Goal: Communication & Community: Share content

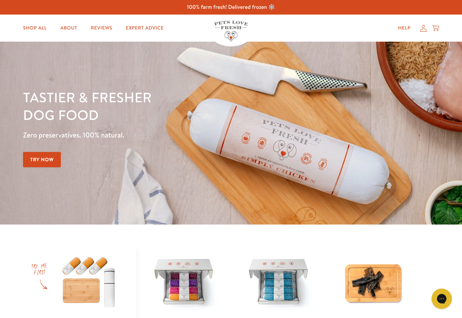
click at [423, 26] on icon at bounding box center [423, 28] width 7 height 7
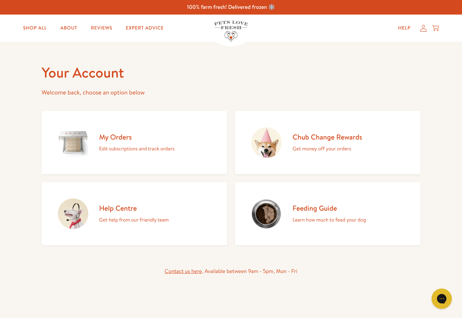
click at [350, 141] on h2 "Chub Change Rewards" at bounding box center [328, 136] width 70 height 9
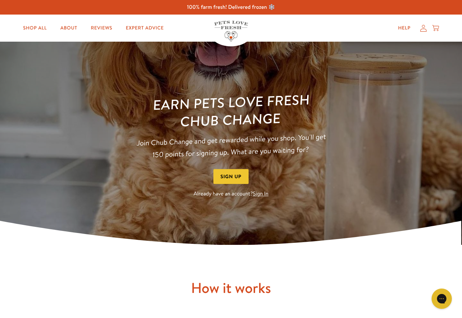
click at [228, 175] on button "Sign Up" at bounding box center [231, 176] width 35 height 15
click at [262, 193] on link "Sign In" at bounding box center [261, 193] width 16 height 7
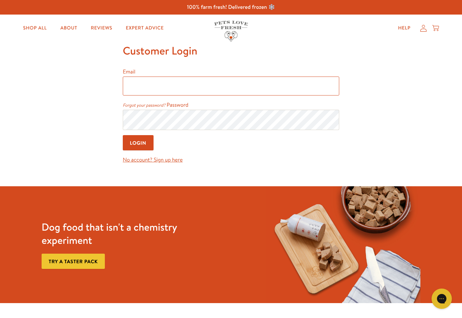
type input "[EMAIL_ADDRESS][DOMAIN_NAME]"
click at [138, 143] on input "Login" at bounding box center [138, 142] width 31 height 15
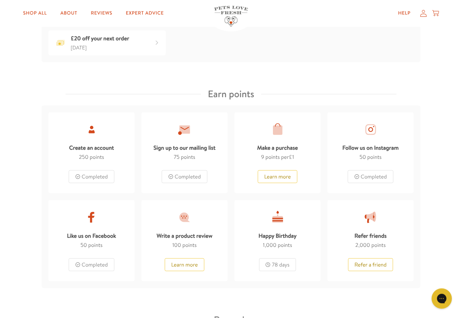
scroll to position [295, 0]
click at [370, 261] on button "Refer a friend" at bounding box center [370, 264] width 45 height 13
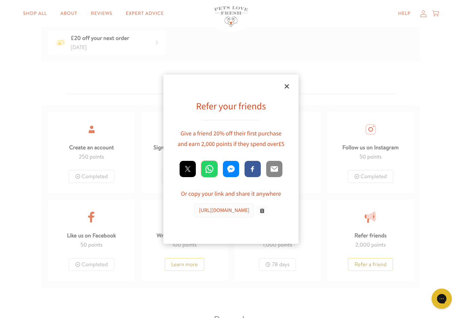
click at [208, 172] on link "WhatsApp" at bounding box center [209, 169] width 16 height 16
click at [226, 207] on div "https://prz.io/dXDkXvAC2" at bounding box center [224, 210] width 59 height 14
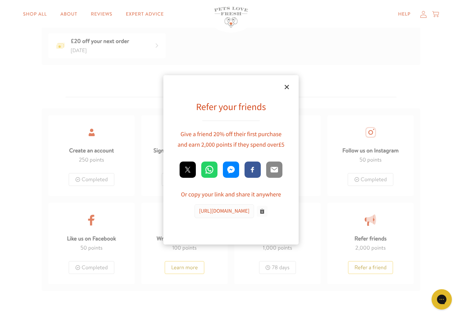
click at [316, 227] on div at bounding box center [231, 159] width 462 height 318
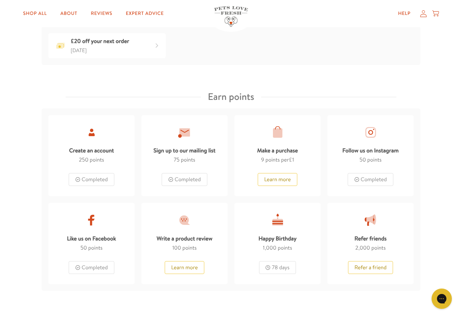
click at [369, 266] on button "Refer a friend" at bounding box center [370, 267] width 45 height 13
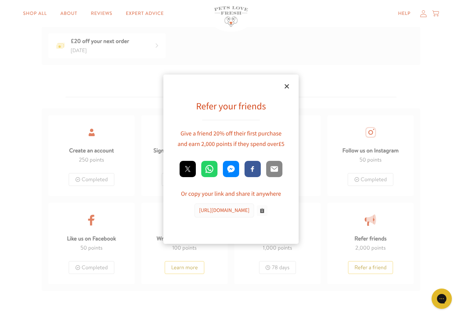
click at [264, 208] on button at bounding box center [262, 210] width 11 height 11
click at [264, 207] on button at bounding box center [262, 210] width 11 height 11
click at [231, 164] on link "Message" at bounding box center [231, 169] width 16 height 16
copy div "https://prz.io/dXDkXvAC2"
click at [286, 88] on link "×" at bounding box center [287, 86] width 17 height 17
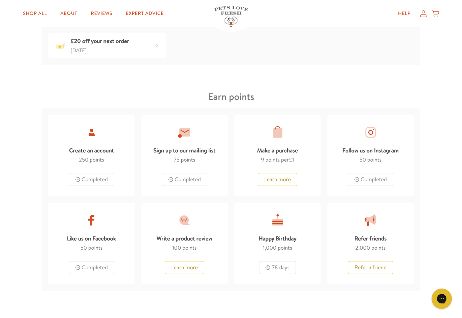
click at [365, 265] on button "Refer a friend" at bounding box center [370, 267] width 45 height 13
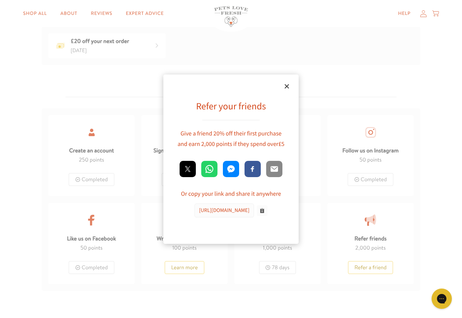
click at [289, 84] on link "×" at bounding box center [287, 86] width 17 height 17
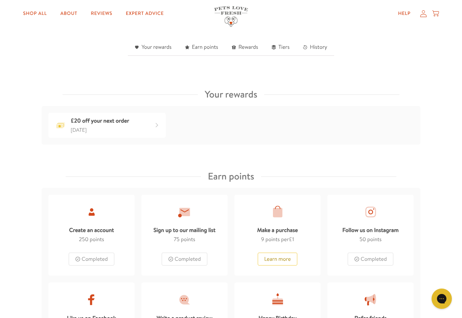
scroll to position [213, 0]
